Goal: Task Accomplishment & Management: Use online tool/utility

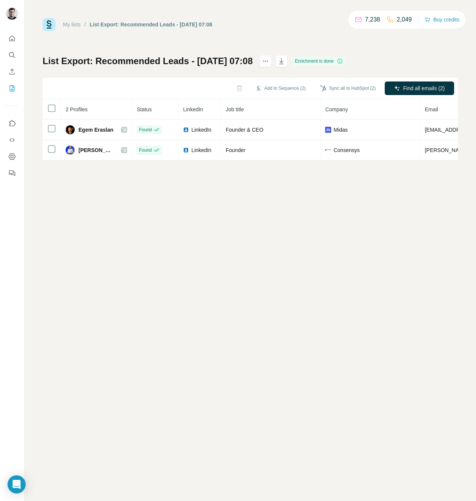
drag, startPoint x: 164, startPoint y: 278, endPoint x: 188, endPoint y: 275, distance: 23.9
click at [164, 278] on div "My lists / List Export: Recommended Leads - 21/09/2025 07:08 7,238 2,049 Buy cr…" at bounding box center [250, 250] width 451 height 501
click at [16, 91] on button "My lists" at bounding box center [12, 88] width 12 height 14
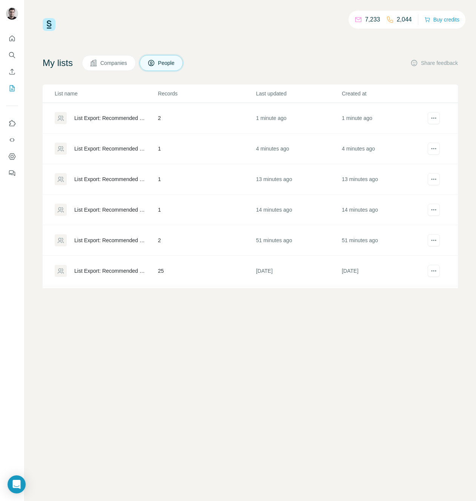
click at [99, 116] on div "List Export: Recommended Leads - [DATE] 07:58" at bounding box center [109, 118] width 71 height 8
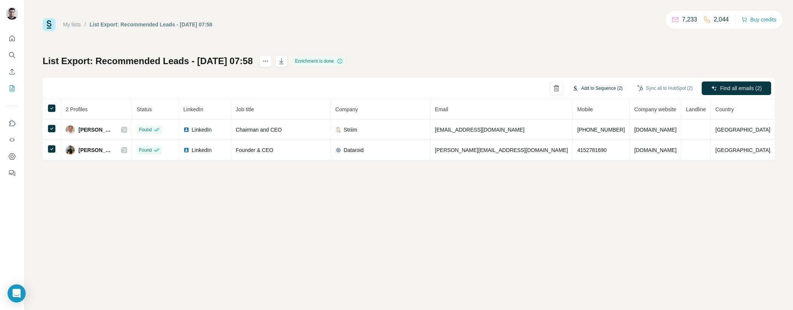
click at [476, 86] on button "Add to Sequence (2)" at bounding box center [597, 88] width 61 height 11
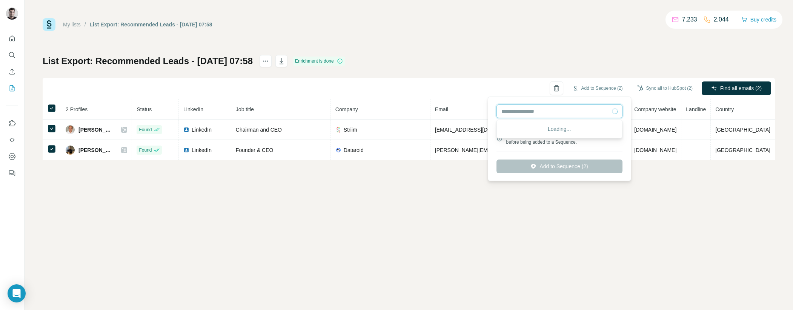
click at [476, 111] on input "text" at bounding box center [559, 111] width 126 height 14
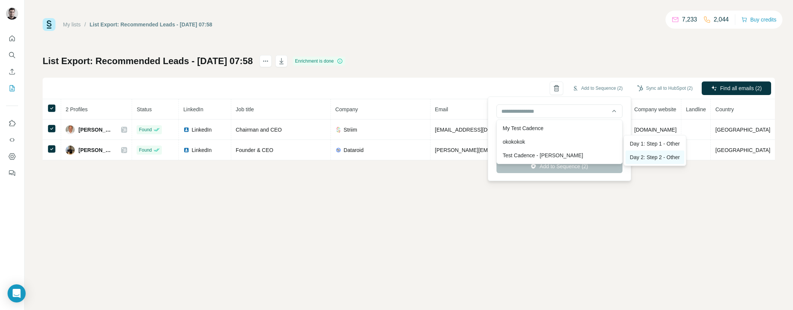
click at [476, 157] on div "Day 2: Step 2 - Other" at bounding box center [654, 157] width 59 height 14
type input "**********"
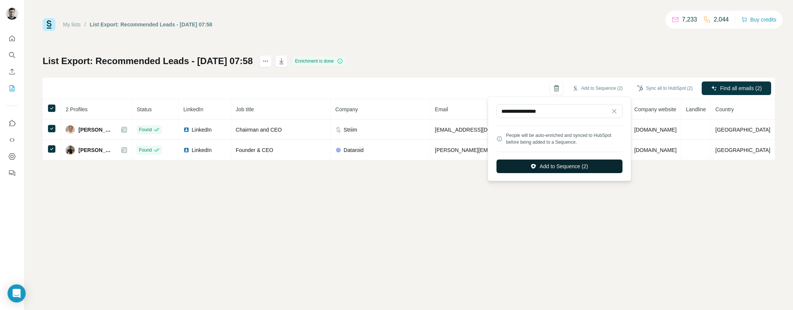
click at [476, 164] on button "Add to Sequence (2)" at bounding box center [559, 167] width 126 height 14
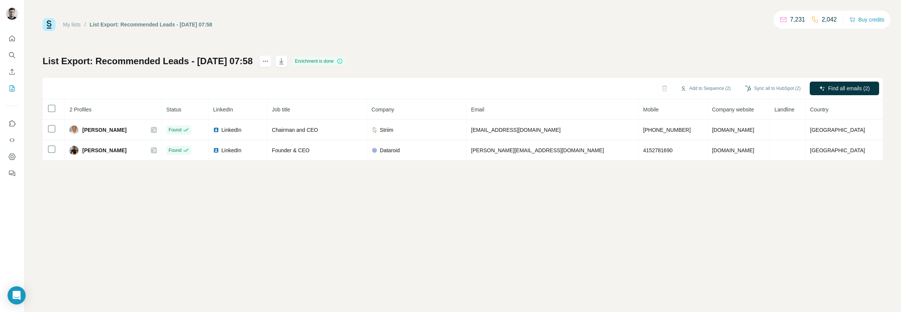
click at [244, 210] on div "My lists / List Export: Recommended Leads - [DATE] 07:58 7,231 2,042 Buy credit…" at bounding box center [463, 156] width 876 height 312
